Goal: Book appointment/travel/reservation

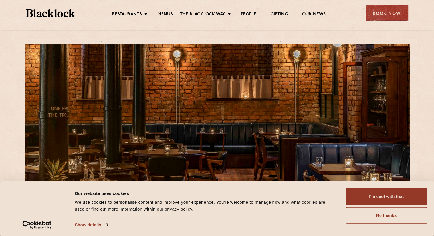
scroll to position [14, 0]
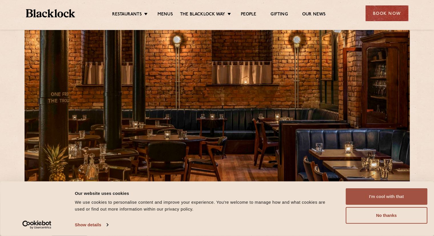
click at [378, 201] on button "I'm cool with that" at bounding box center [386, 196] width 82 height 17
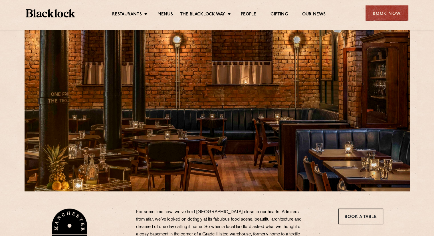
click at [380, 21] on div "Restaurants [GEOGRAPHIC_DATA] [GEOGRAPHIC_DATA] [GEOGRAPHIC_DATA] [GEOGRAPHIC_D…" at bounding box center [216, 12] width 399 height 25
click at [377, 15] on div "Book Now" at bounding box center [386, 13] width 43 height 16
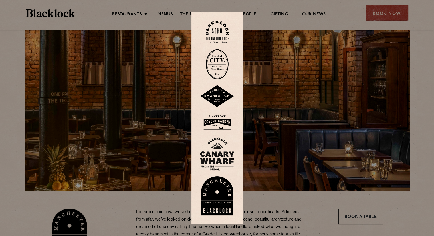
click at [224, 208] on img at bounding box center [217, 195] width 34 height 39
